Goal: Communication & Community: Ask a question

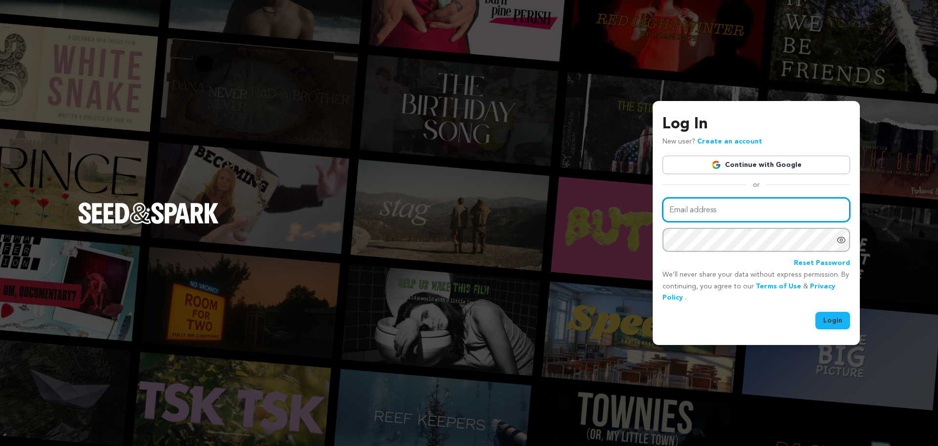
click at [707, 206] on input "Email address" at bounding box center [756, 210] width 188 height 25
click at [712, 167] on link "Continue with Google" at bounding box center [756, 165] width 188 height 19
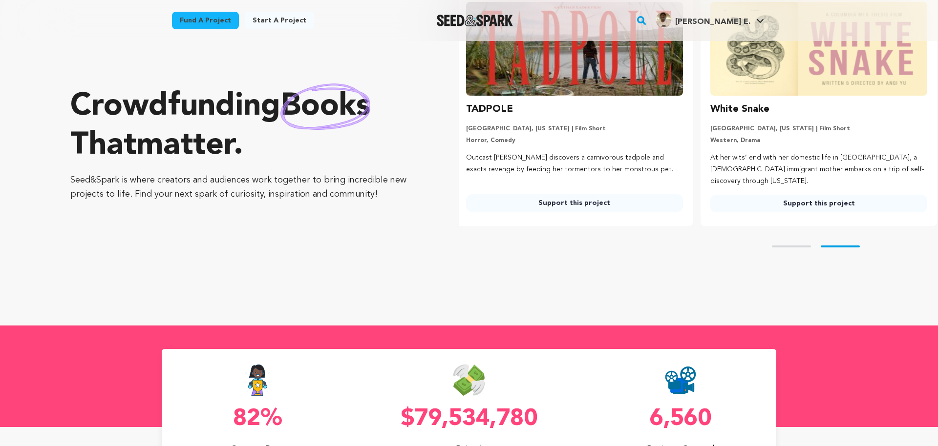
scroll to position [0, 252]
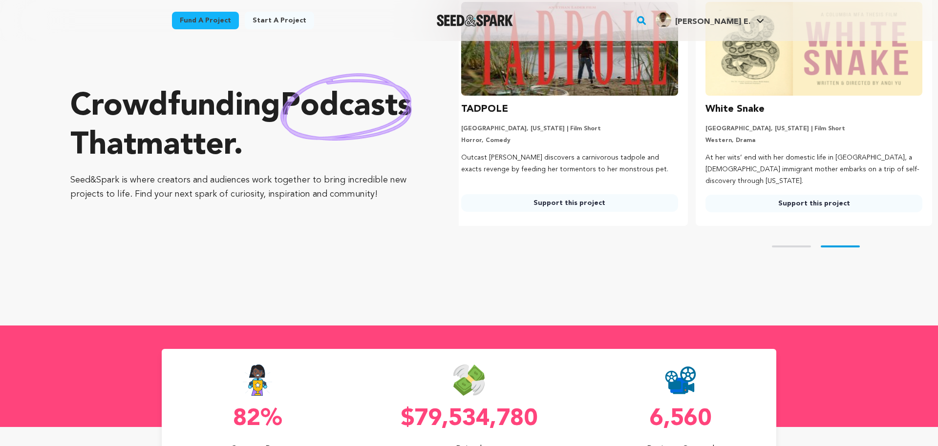
click at [536, 83] on img at bounding box center [569, 49] width 217 height 94
click at [485, 106] on h3 "TADPOLE" at bounding box center [484, 110] width 47 height 16
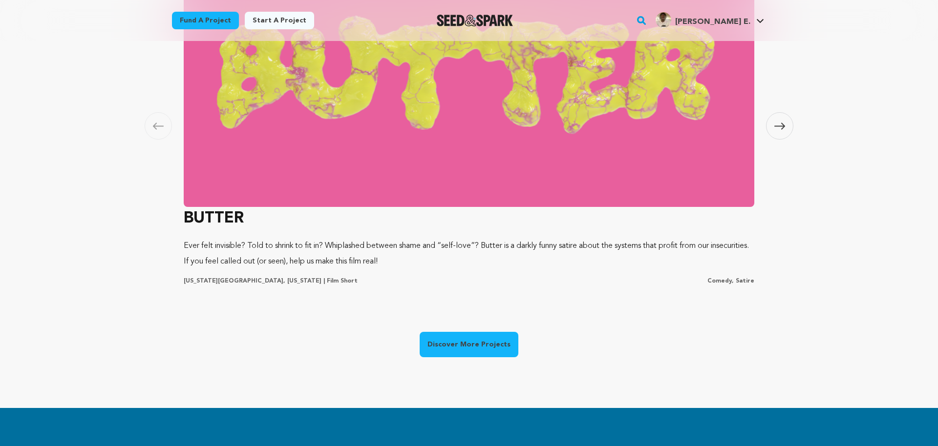
scroll to position [619, 0]
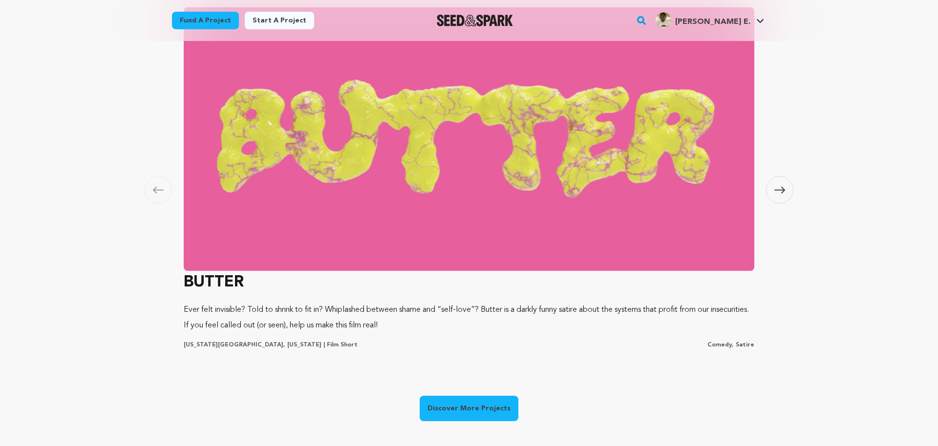
click at [469, 186] on img at bounding box center [469, 139] width 571 height 264
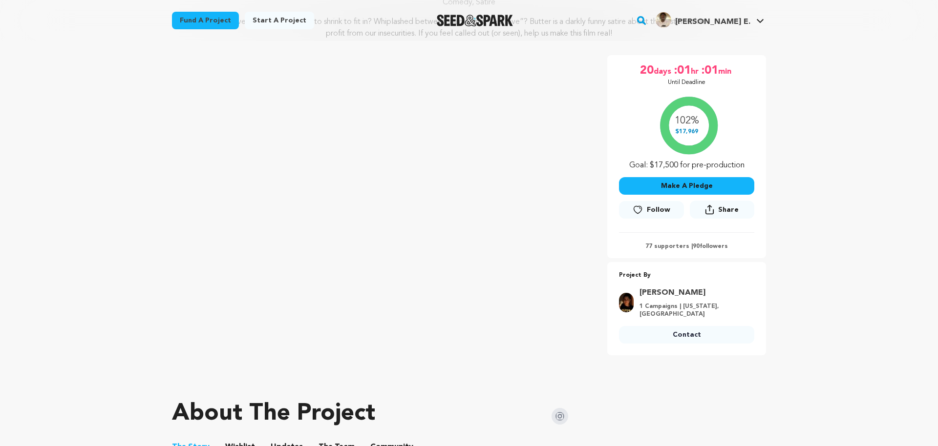
scroll to position [142, 0]
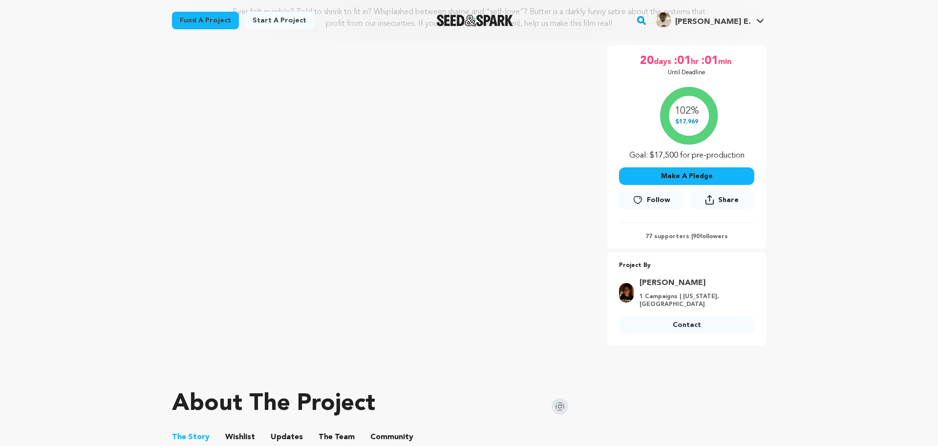
click at [671, 326] on link "Contact" at bounding box center [686, 326] width 135 height 18
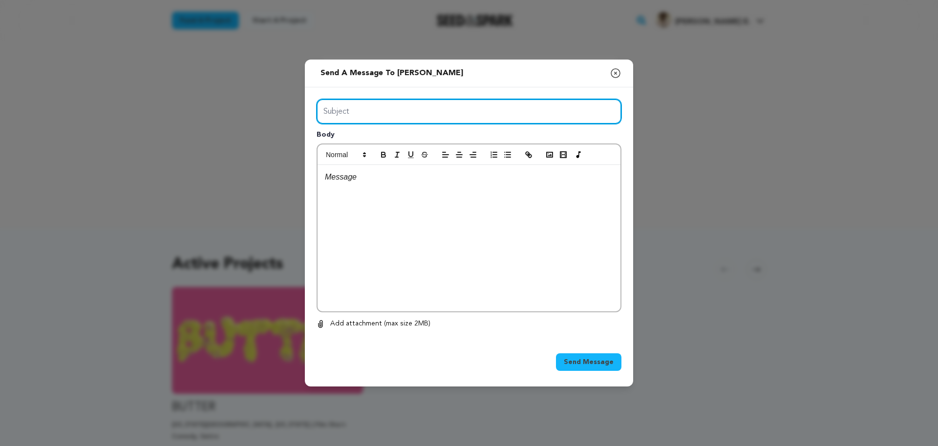
click at [442, 119] on input "Subject" at bounding box center [469, 111] width 305 height 25
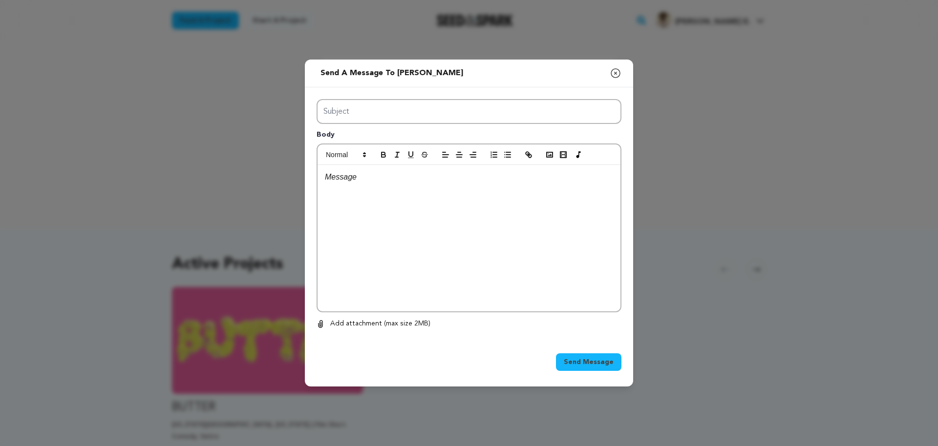
click at [620, 76] on icon "button" at bounding box center [616, 73] width 12 height 12
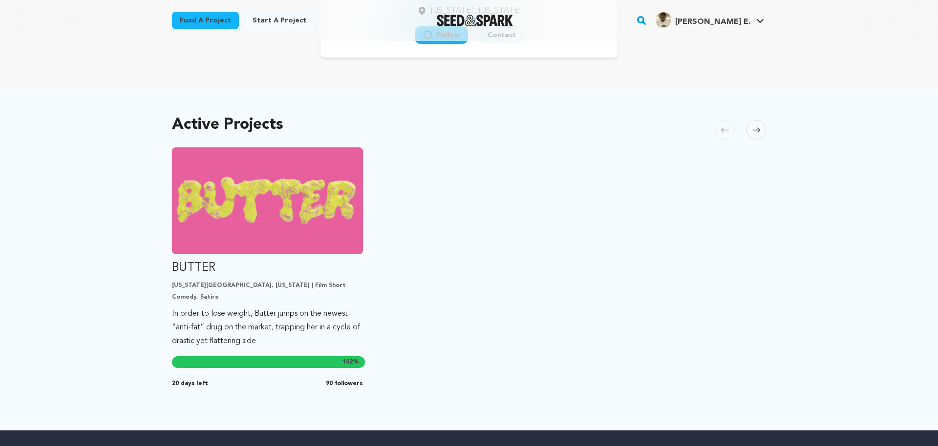
scroll to position [105, 0]
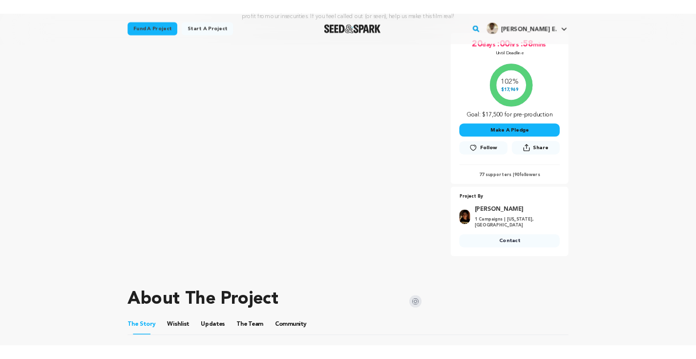
scroll to position [158, 0]
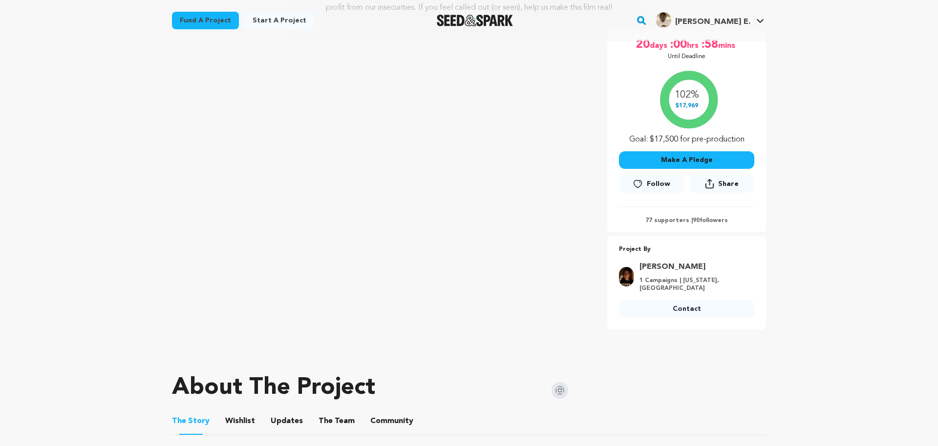
drag, startPoint x: 170, startPoint y: 79, endPoint x: -252, endPoint y: 127, distance: 424.2
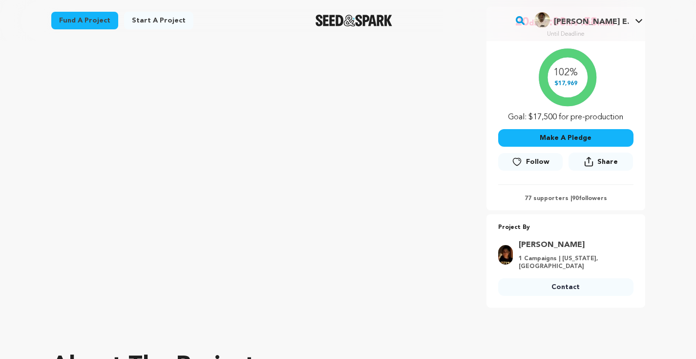
scroll to position [188, 0]
